Goal: Navigation & Orientation: Go to known website

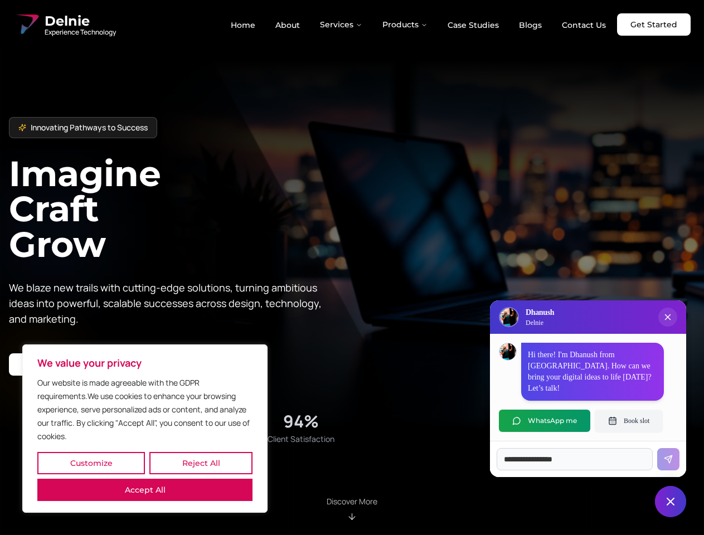
click at [91, 463] on button "Customize" at bounding box center [91, 463] width 108 height 22
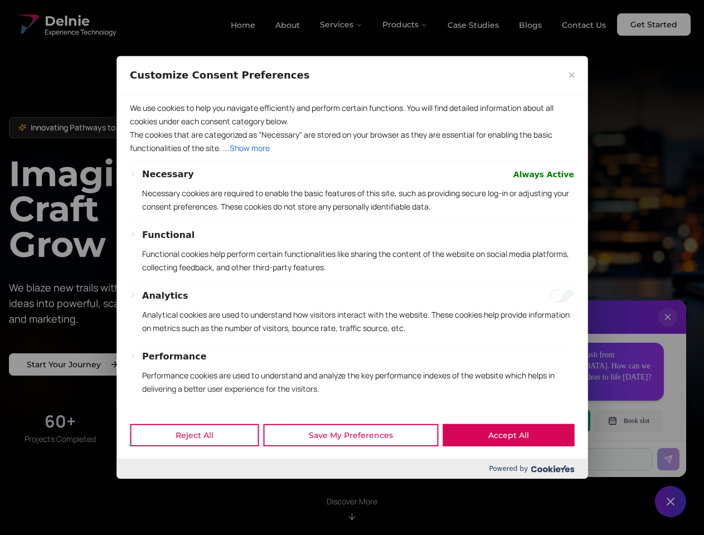
click at [201, 95] on div "Customize Consent Preferences" at bounding box center [352, 75] width 471 height 38
click at [145, 363] on button "Performance" at bounding box center [174, 356] width 65 height 13
click at [352, 268] on p "Functional cookies help perform certain functionalities like sharing the conten…" at bounding box center [358, 261] width 432 height 27
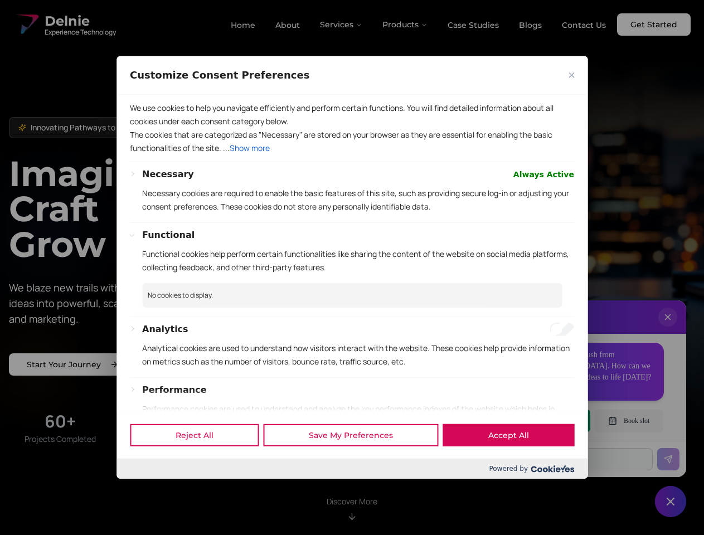
click at [342, 25] on div at bounding box center [352, 267] width 704 height 535
click at [405, 25] on div at bounding box center [352, 267] width 704 height 535
click at [668, 328] on div at bounding box center [352, 267] width 704 height 535
click at [545, 421] on div "Reject All Save My Preferences Accept All" at bounding box center [352, 434] width 471 height 47
click at [629, 421] on div at bounding box center [352, 267] width 704 height 535
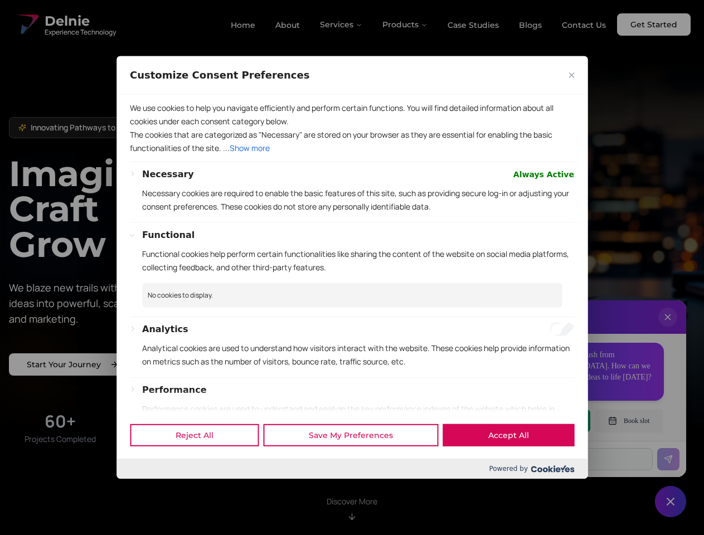
click at [671, 502] on div at bounding box center [352, 267] width 704 height 535
